Goal: Task Accomplishment & Management: Use online tool/utility

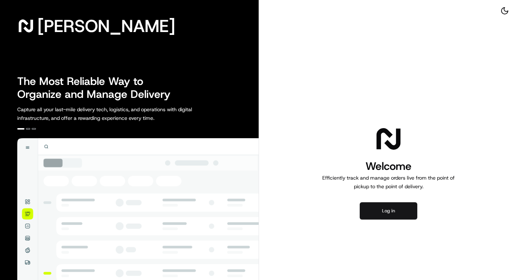
click at [389, 212] on button "Log in" at bounding box center [389, 210] width 58 height 17
